Goal: Task Accomplishment & Management: Use online tool/utility

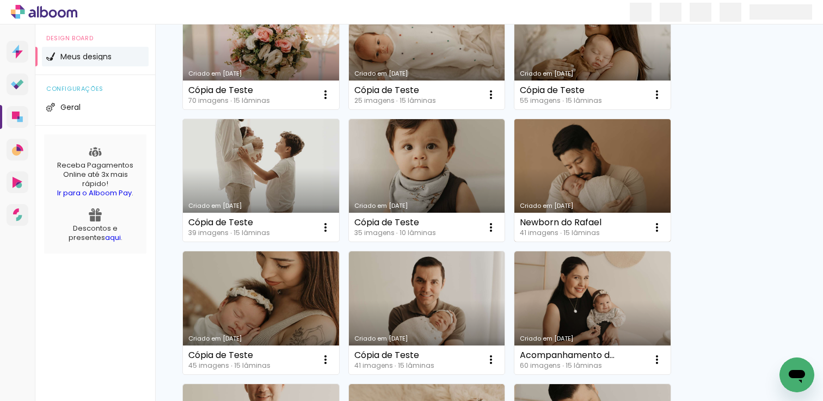
scroll to position [139, 0]
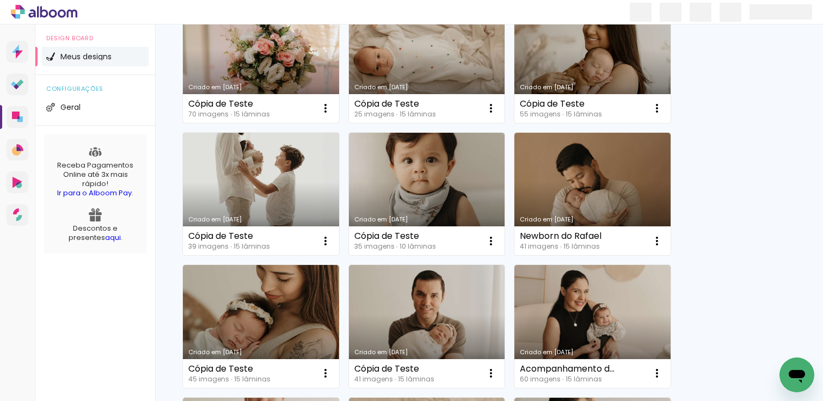
click at [213, 48] on link "Criado em [DATE]" at bounding box center [261, 61] width 156 height 123
